Goal: Navigation & Orientation: Understand site structure

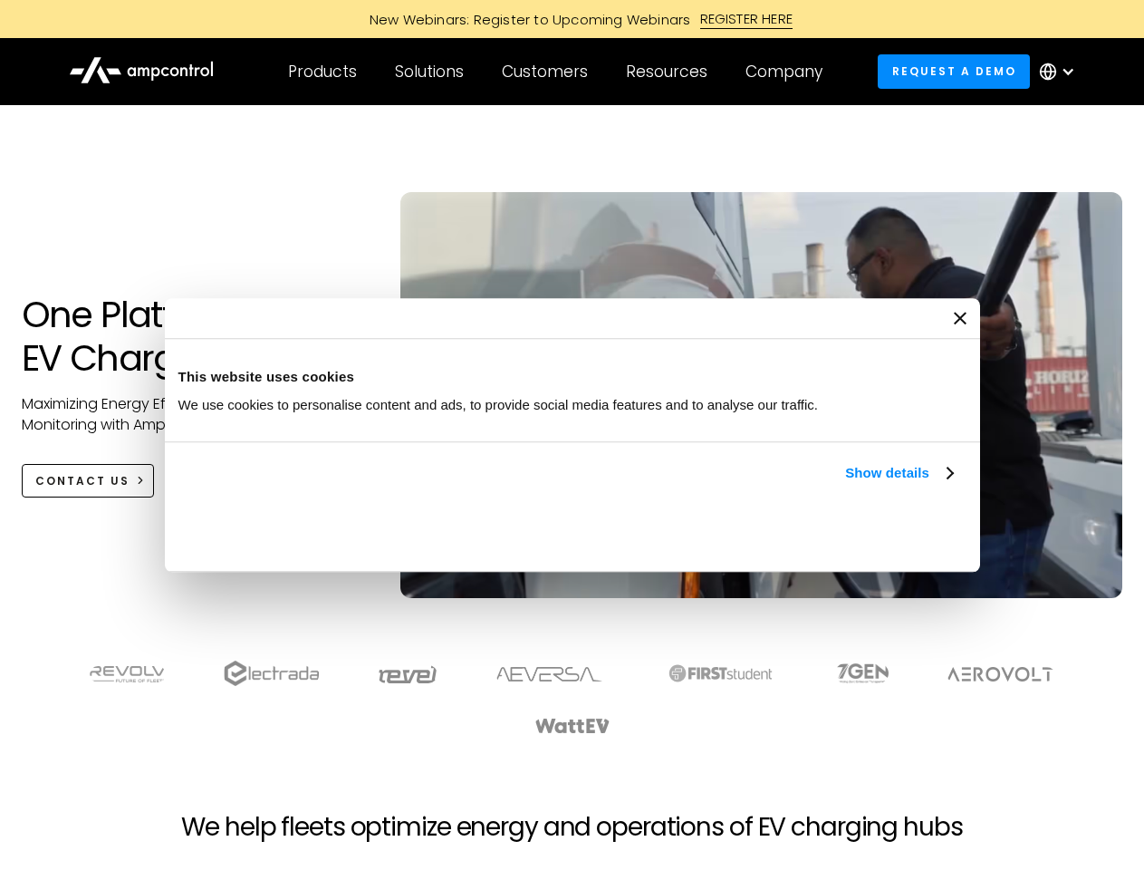
click at [845, 484] on link "Show details" at bounding box center [898, 473] width 107 height 22
click at [0, 0] on div "Necessary cookies help make a website usable by enabling basic functions like p…" at bounding box center [0, 0] width 0 height 0
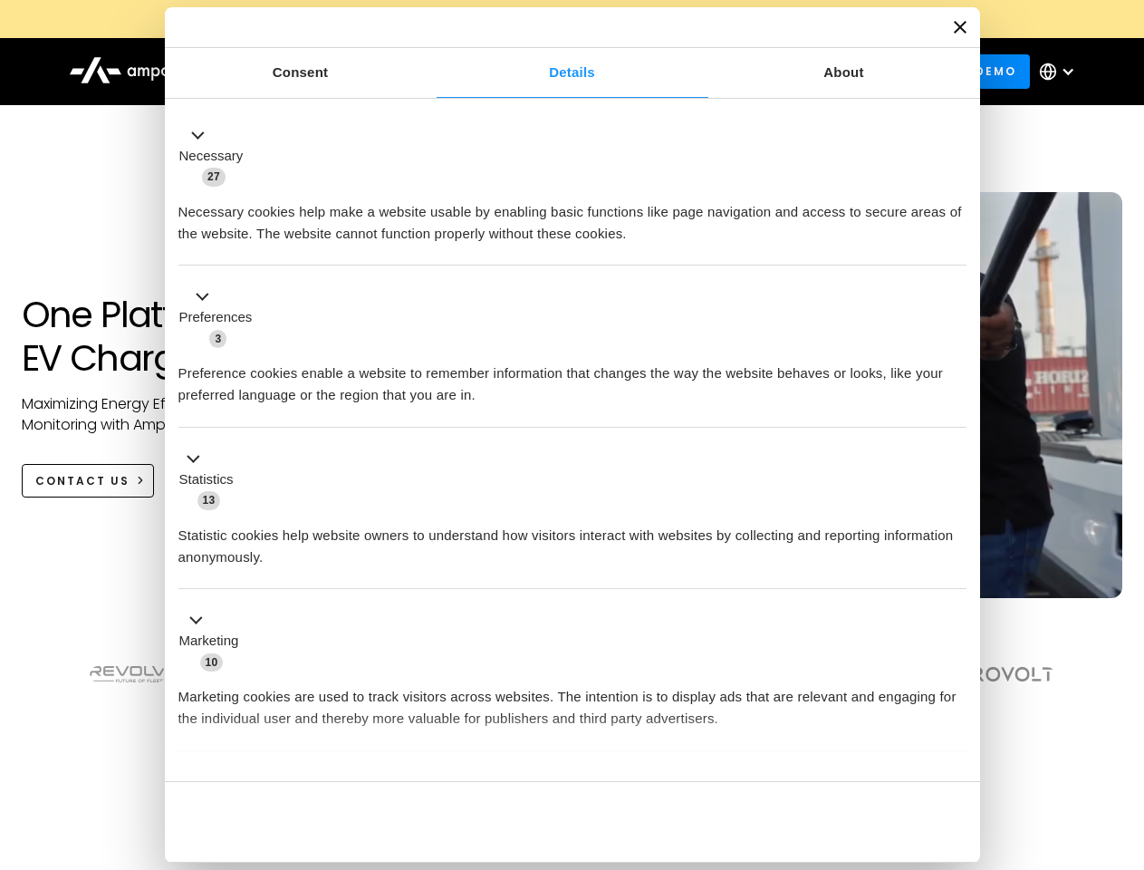
click at [557, 72] on div "Customers" at bounding box center [545, 72] width 86 height 20
click at [322, 72] on div "Products" at bounding box center [322, 72] width 69 height 20
click at [430, 72] on div "Solutions" at bounding box center [429, 72] width 69 height 20
click at [548, 72] on div "Customers" at bounding box center [545, 72] width 86 height 20
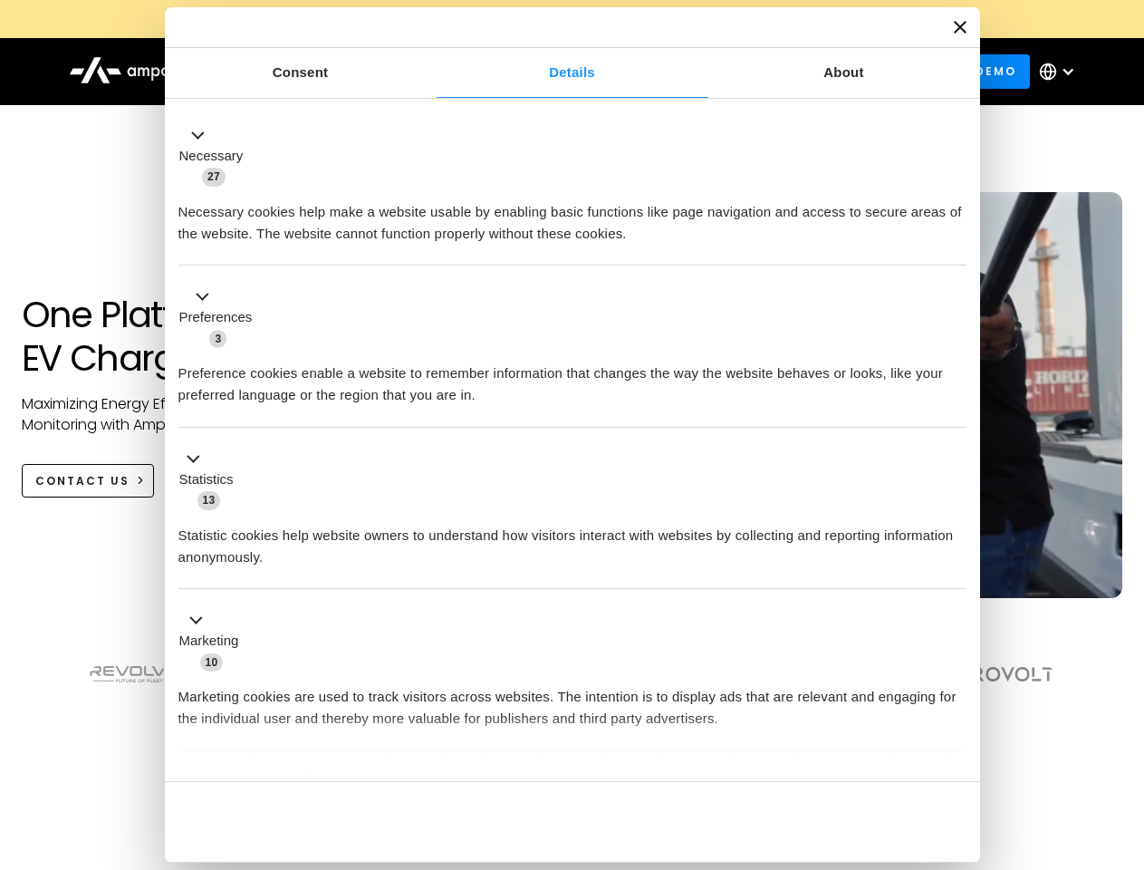
click at [671, 72] on div "Resources" at bounding box center [667, 72] width 82 height 20
click at [790, 72] on div "Company" at bounding box center [784, 72] width 77 height 20
click at [1062, 72] on div at bounding box center [1068, 71] width 14 height 14
